Goal: Task Accomplishment & Management: Use online tool/utility

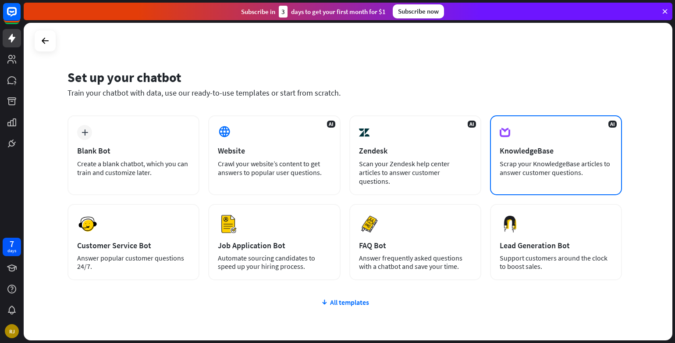
click at [519, 162] on div "Scrap your KnowledgeBase articles to answer customer questions." at bounding box center [556, 168] width 113 height 18
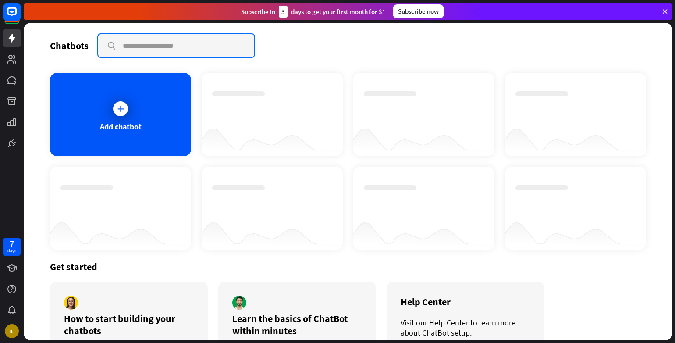
click at [161, 45] on input "text" at bounding box center [176, 45] width 156 height 23
click at [148, 38] on input "*******" at bounding box center [176, 45] width 156 height 23
type input "*"
paste input "**********"
click at [249, 44] on input "**********" at bounding box center [176, 45] width 157 height 23
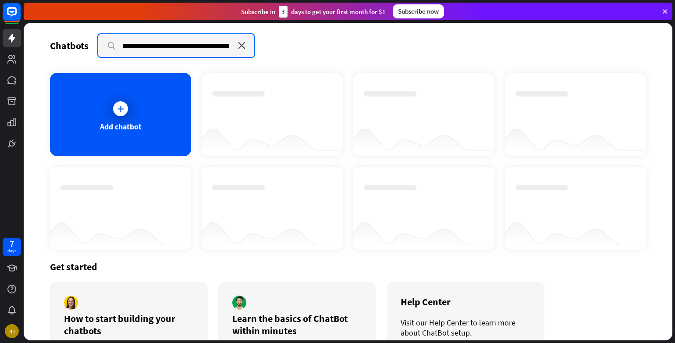
type input "**********"
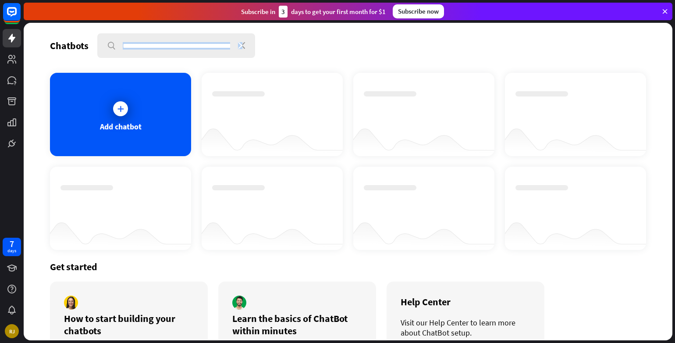
click at [237, 47] on div "**********" at bounding box center [176, 45] width 158 height 25
click at [240, 46] on icon "close" at bounding box center [241, 45] width 7 height 7
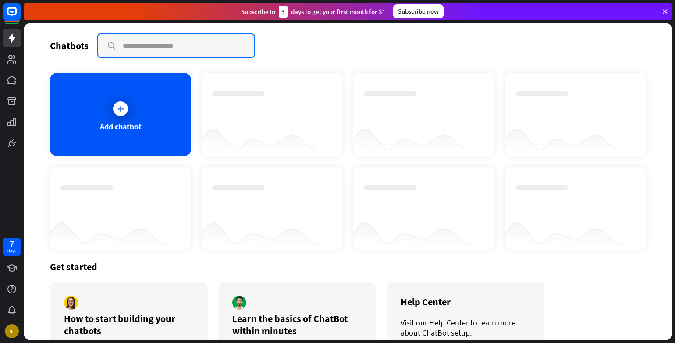
click at [240, 46] on input "text" at bounding box center [176, 45] width 157 height 23
click at [128, 102] on div at bounding box center [121, 109] width 22 height 22
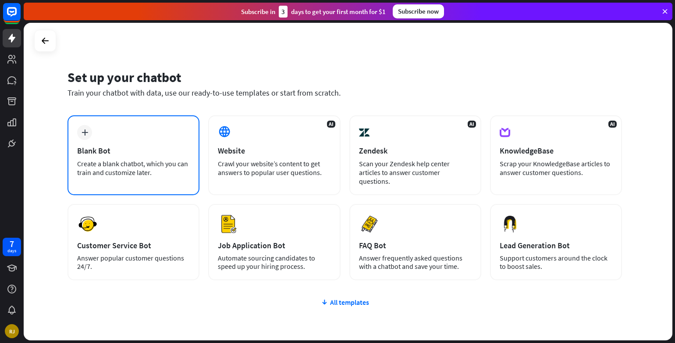
click at [100, 129] on div "plus Blank Bot Create a blank chatbot, which you can train and customize later." at bounding box center [134, 155] width 132 height 80
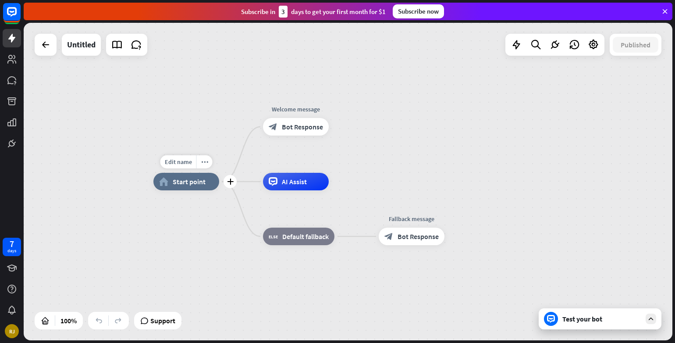
click at [181, 181] on span "Start point" at bounding box center [189, 181] width 33 height 9
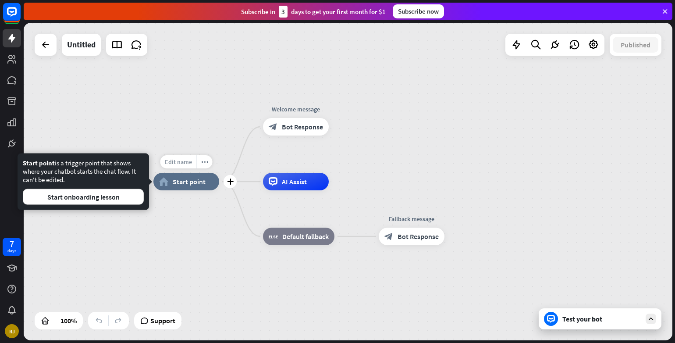
click at [186, 163] on span "Edit name" at bounding box center [178, 162] width 27 height 8
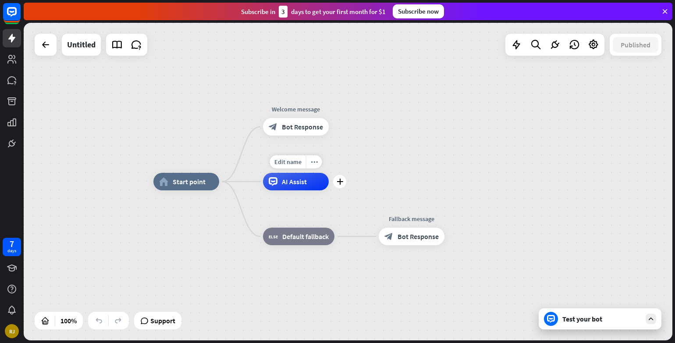
click at [281, 186] on div "AI Assist" at bounding box center [296, 182] width 66 height 18
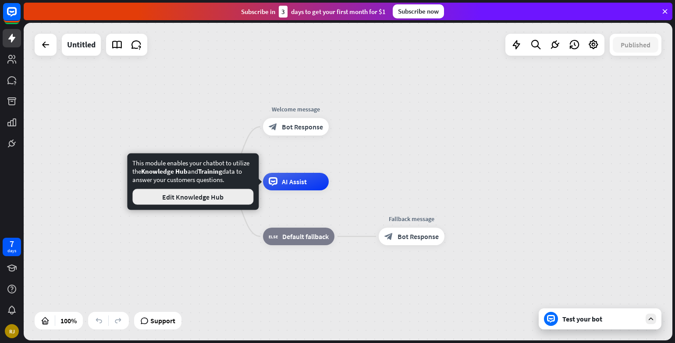
click at [230, 198] on button "Edit Knowledge Hub" at bounding box center [192, 197] width 121 height 16
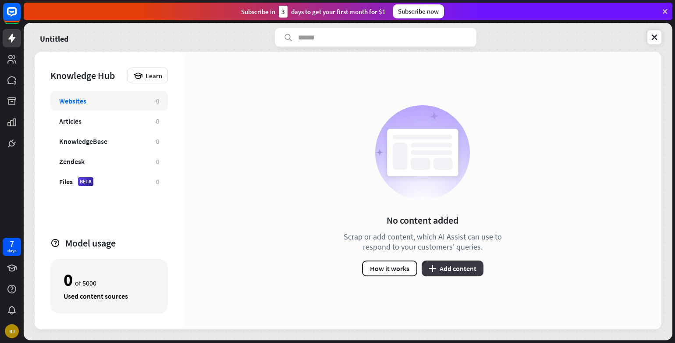
click at [447, 276] on button "plus Add content" at bounding box center [453, 268] width 62 height 16
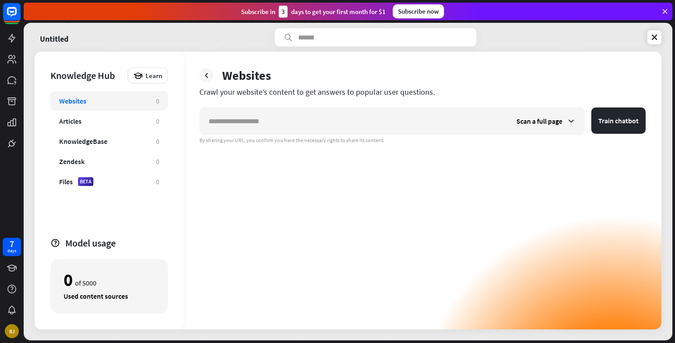
click at [447, 267] on div "Scan a full page Train chatbot By sharing your URL, you confirm you have the ne…" at bounding box center [422, 218] width 446 height 222
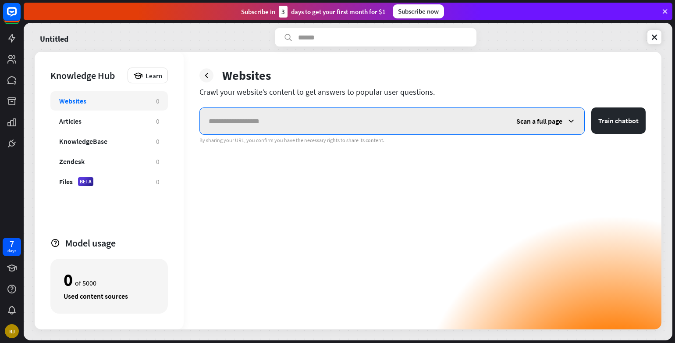
click at [251, 127] on input "text" at bounding box center [354, 121] width 308 height 26
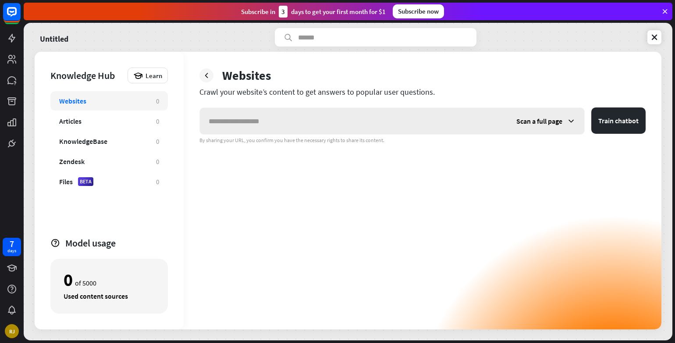
click at [566, 119] on div "Scan a full page" at bounding box center [546, 121] width 77 height 26
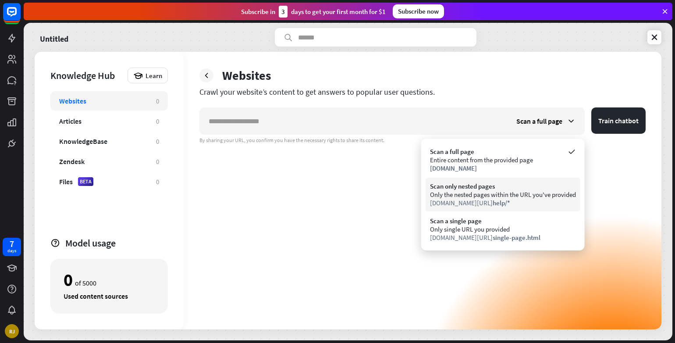
click at [469, 182] on div "Scan only nested pages" at bounding box center [503, 186] width 146 height 8
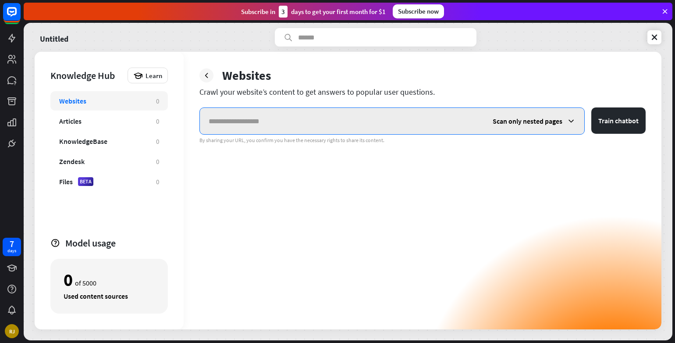
click at [237, 117] on input "text" at bounding box center [342, 121] width 284 height 26
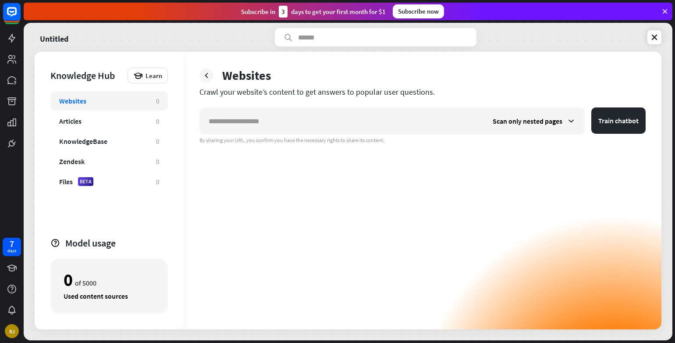
click at [200, 71] on div at bounding box center [206, 75] width 14 height 14
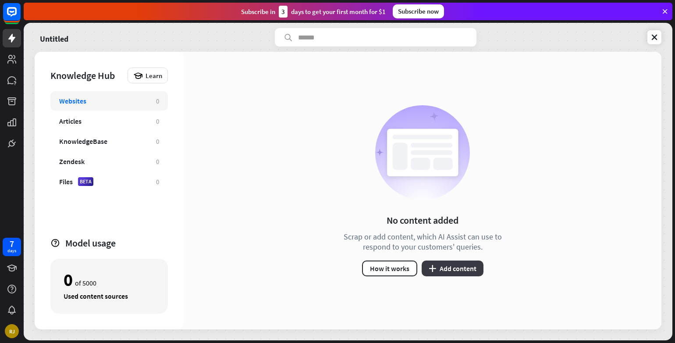
click at [459, 265] on button "plus Add content" at bounding box center [453, 268] width 62 height 16
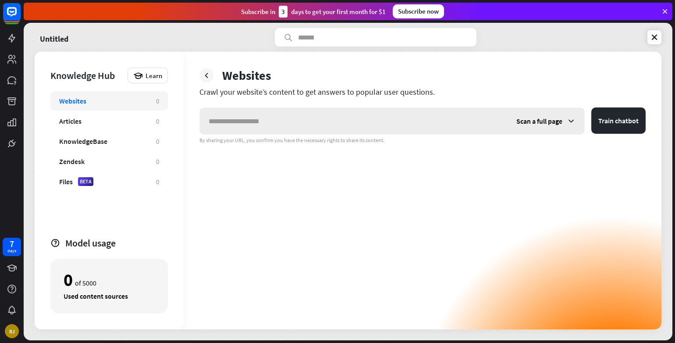
click at [255, 123] on input "text" at bounding box center [354, 121] width 308 height 26
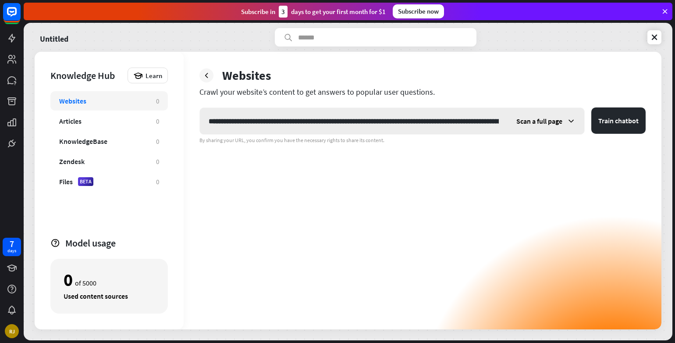
scroll to position [0, 589]
type input "**********"
click at [610, 128] on button "Train chatbot" at bounding box center [618, 120] width 54 height 26
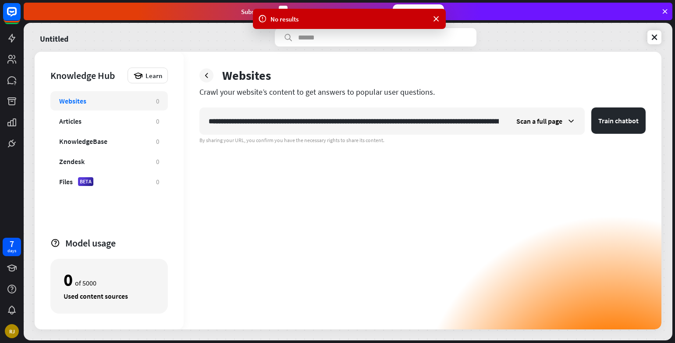
scroll to position [0, 589]
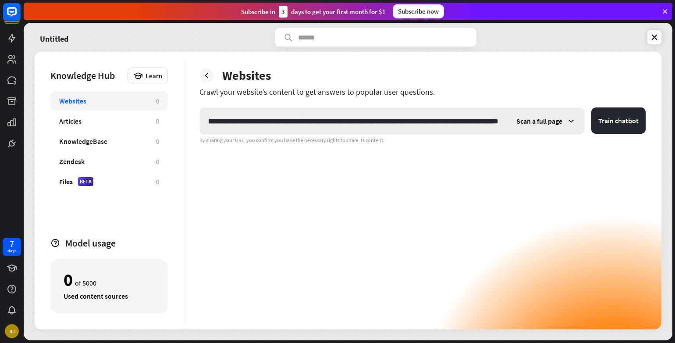
click at [539, 121] on span "Scan a full page" at bounding box center [539, 121] width 46 height 9
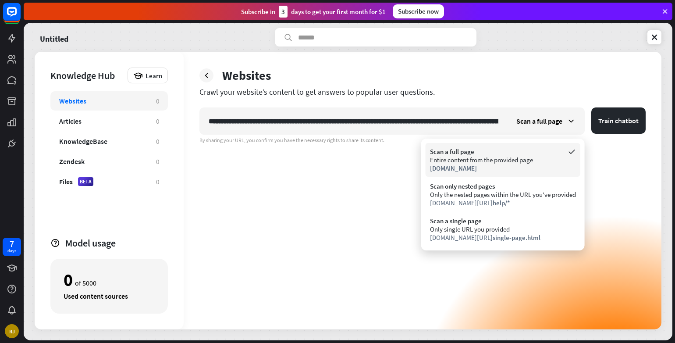
click at [485, 164] on div "[DOMAIN_NAME]" at bounding box center [503, 168] width 146 height 8
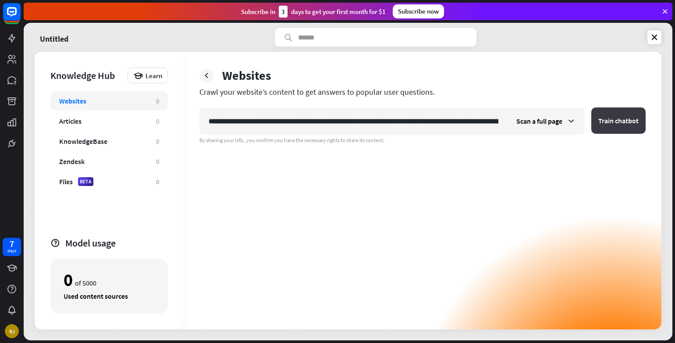
click at [630, 113] on button "Train chatbot" at bounding box center [618, 120] width 54 height 26
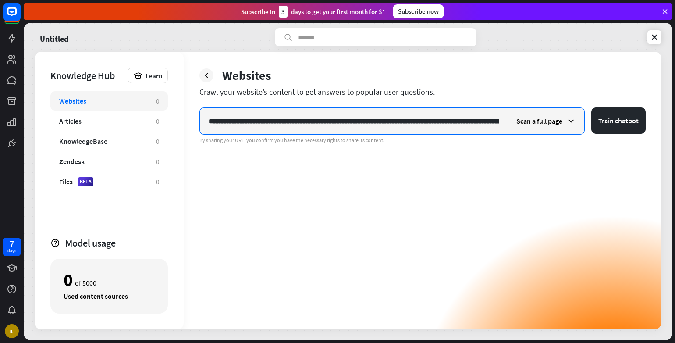
scroll to position [0, 589]
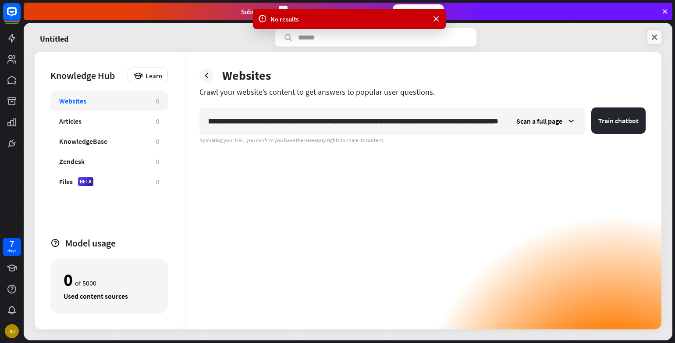
drag, startPoint x: 649, startPoint y: 30, endPoint x: 654, endPoint y: 34, distance: 5.9
click at [651, 30] on div "Untitled" at bounding box center [348, 37] width 627 height 18
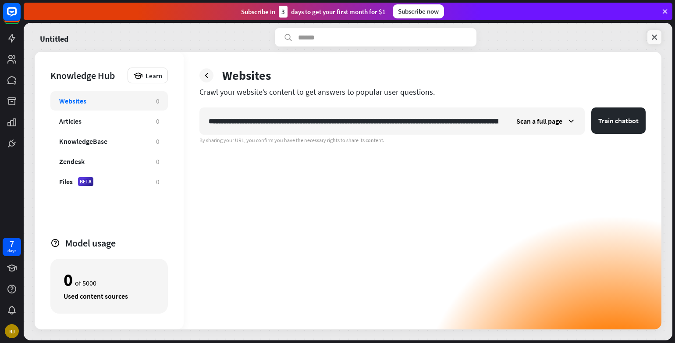
click at [660, 39] on link at bounding box center [655, 37] width 14 height 14
